Goal: Find specific page/section

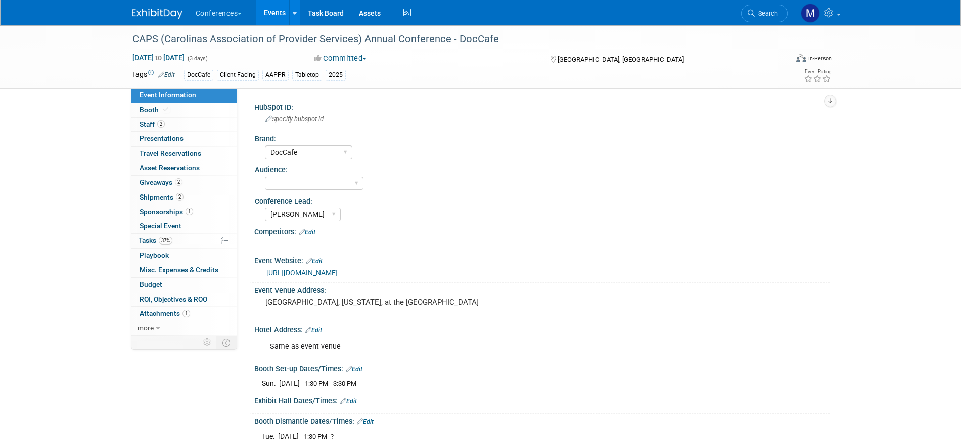
select select "DocCafe"
select select "[PERSON_NAME]"
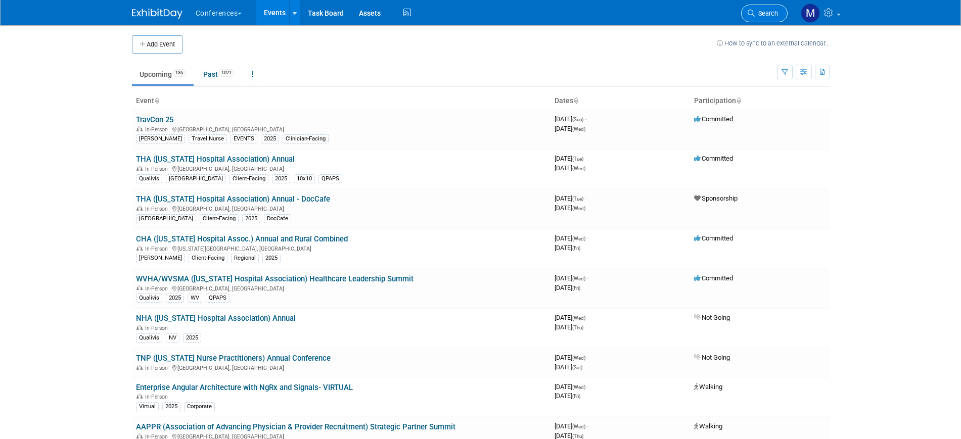
click at [755, 13] on span "Search" at bounding box center [766, 14] width 23 height 8
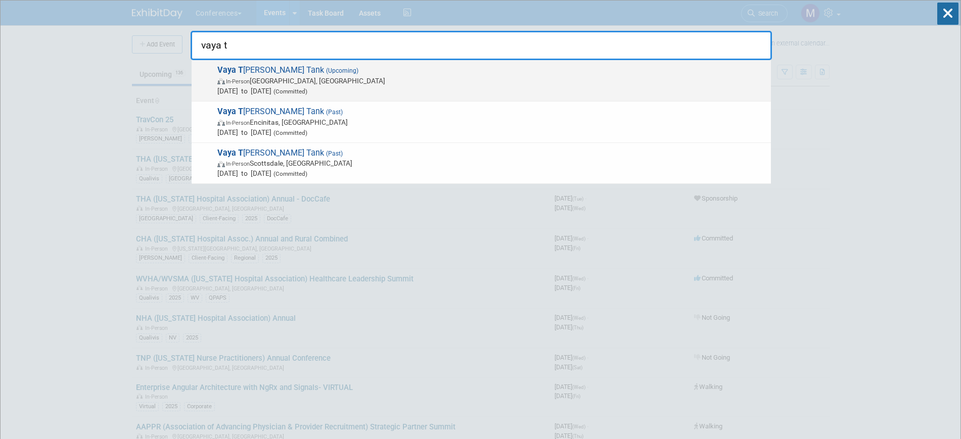
type input "vaya t"
click at [250, 82] on span "In-Person" at bounding box center [238, 81] width 24 height 7
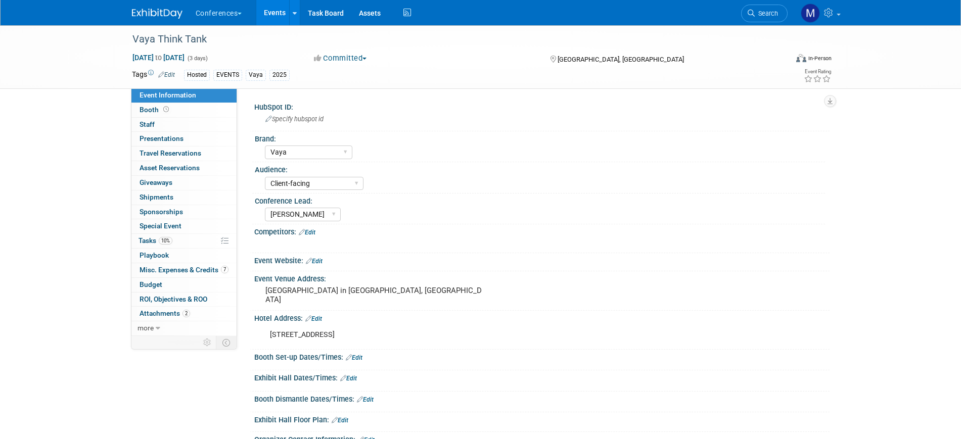
select select "Vaya"
select select "Client-facing"
select select "[PERSON_NAME]"
